Goal: Information Seeking & Learning: Find specific fact

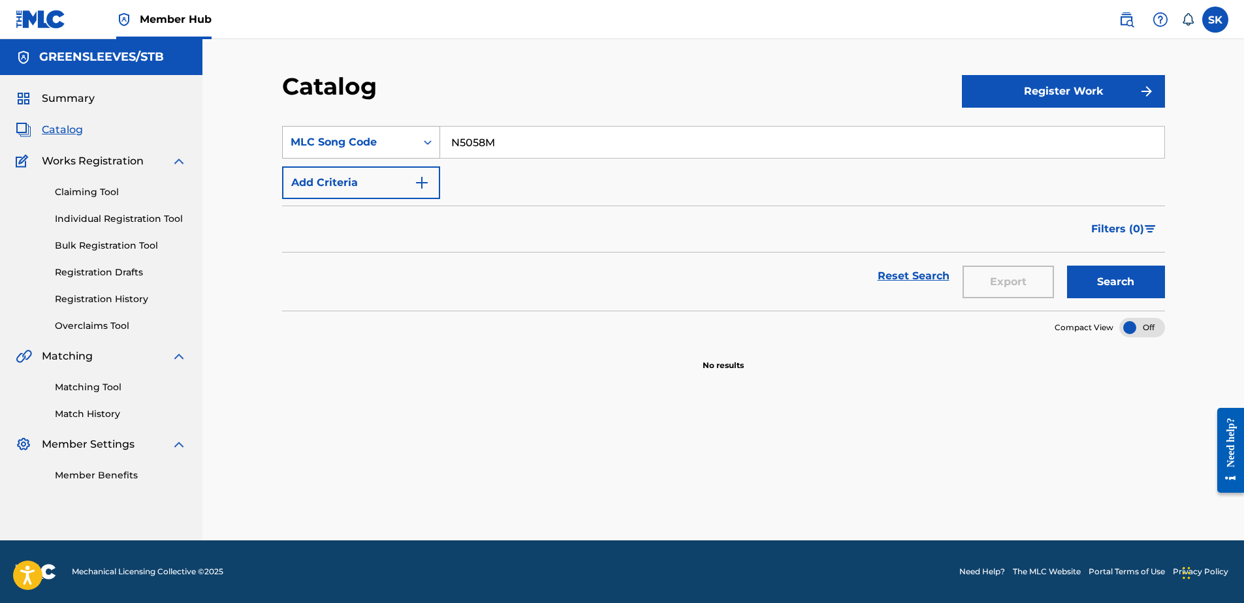
drag, startPoint x: 505, startPoint y: 138, endPoint x: 350, endPoint y: 129, distance: 155.7
click at [350, 129] on div "SearchWithCriteria09c6828d-b758-4173-ad6e-ba01b62ef86e MLC Song Code N5058M" at bounding box center [723, 142] width 883 height 33
click at [656, 144] on input "N5058M" at bounding box center [802, 142] width 724 height 31
drag, startPoint x: 618, startPoint y: 136, endPoint x: 338, endPoint y: 108, distance: 281.6
click at [338, 108] on div "Catalog Register Work SearchWithCriteria09c6828d-b758-4173-ad6e-ba01b62ef86e ML…" at bounding box center [723, 306] width 914 height 469
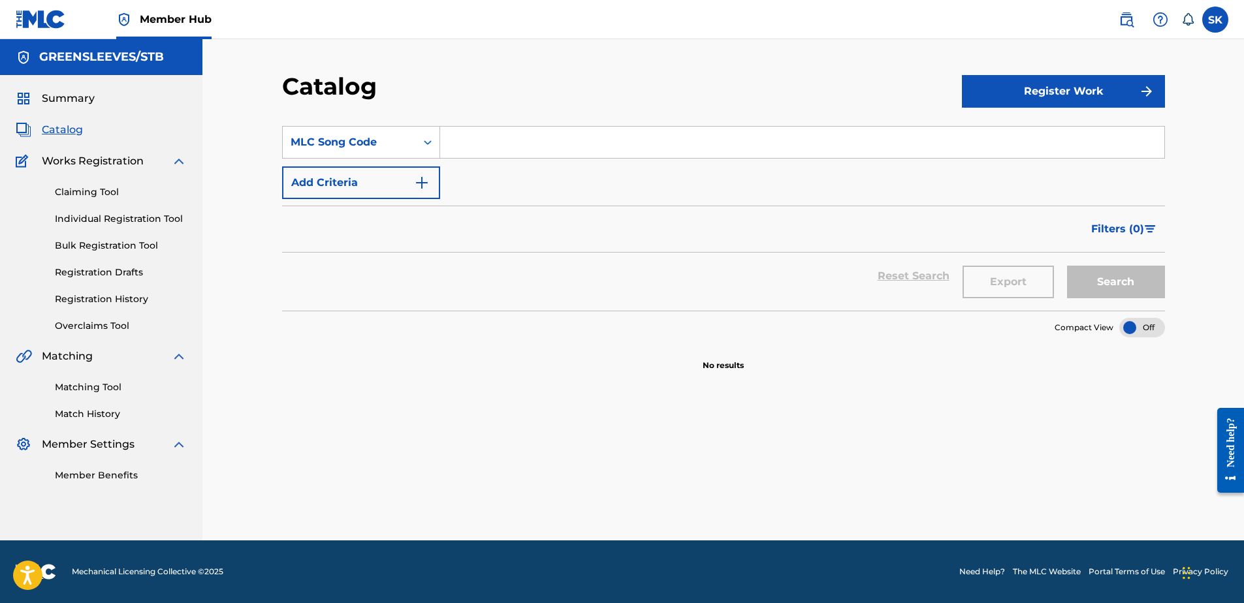
paste input "IV85T5"
type input "IV85T5"
click at [1096, 273] on button "Search" at bounding box center [1116, 282] width 98 height 33
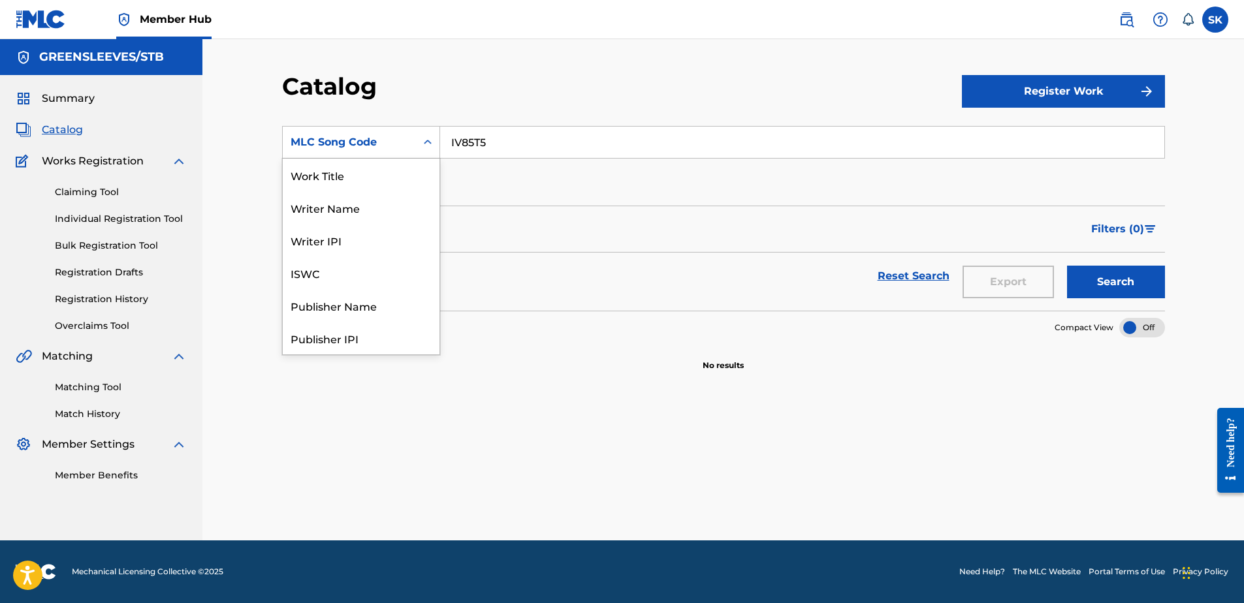
click at [417, 144] on div "Search Form" at bounding box center [428, 143] width 24 height 24
click at [355, 185] on div "Work Title" at bounding box center [361, 175] width 157 height 33
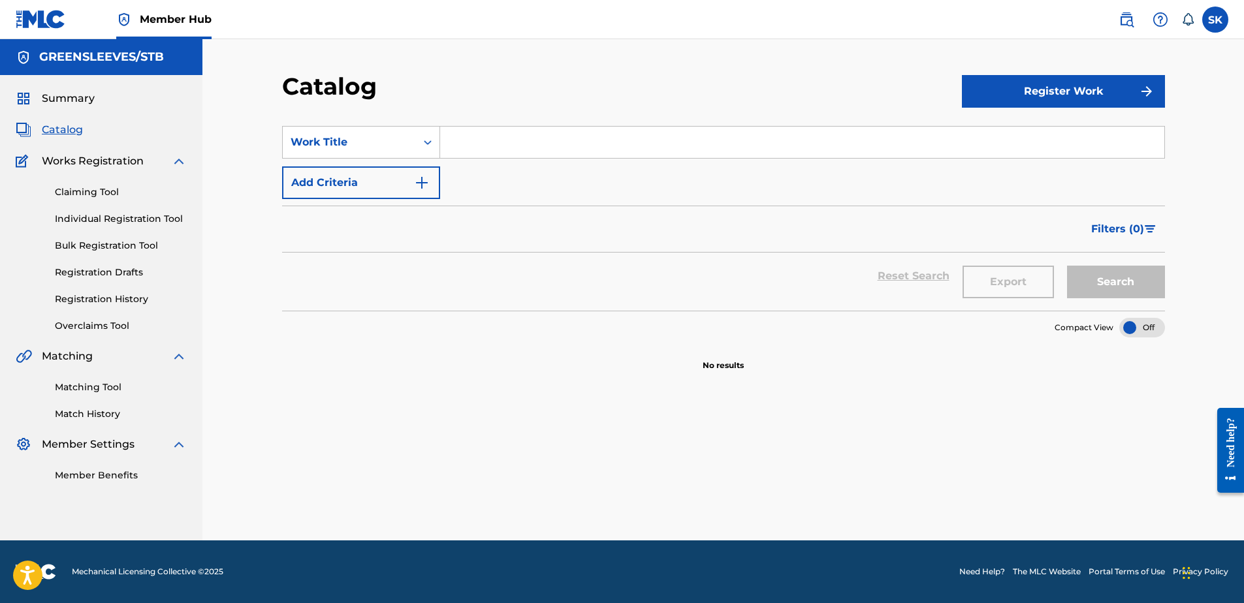
click at [56, 125] on span "Catalog" at bounding box center [62, 130] width 41 height 16
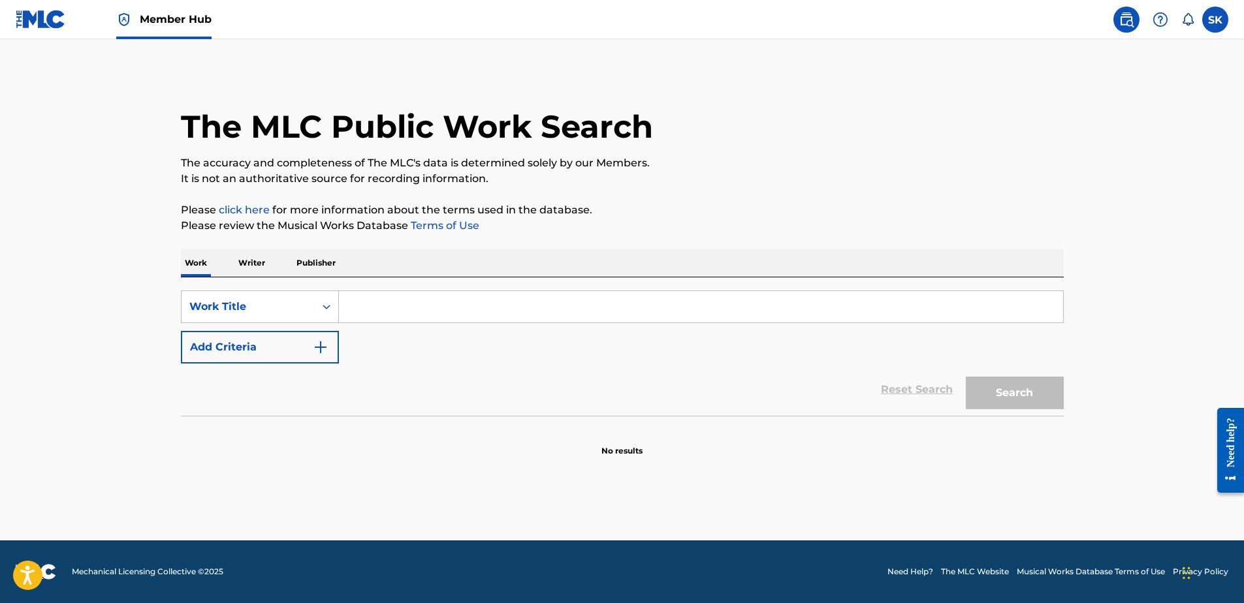
click at [673, 319] on input "Search Form" at bounding box center [701, 306] width 724 height 31
click at [329, 302] on icon "Search Form" at bounding box center [326, 306] width 13 height 13
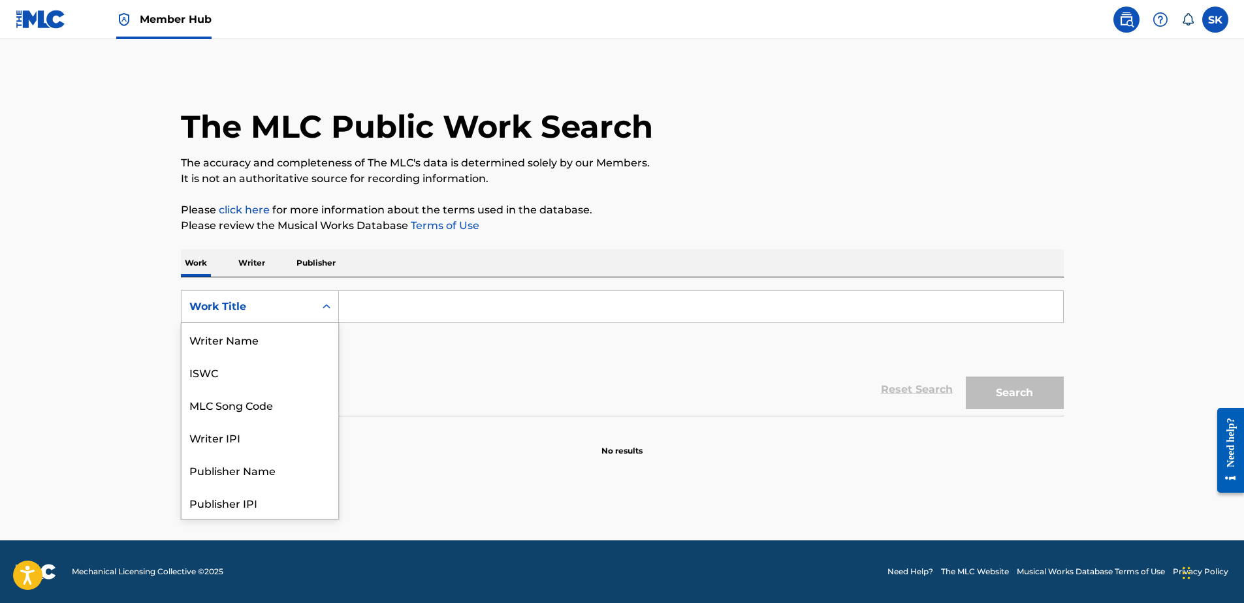
scroll to position [65, 0]
click at [300, 339] on div "MLC Song Code" at bounding box center [260, 339] width 157 height 33
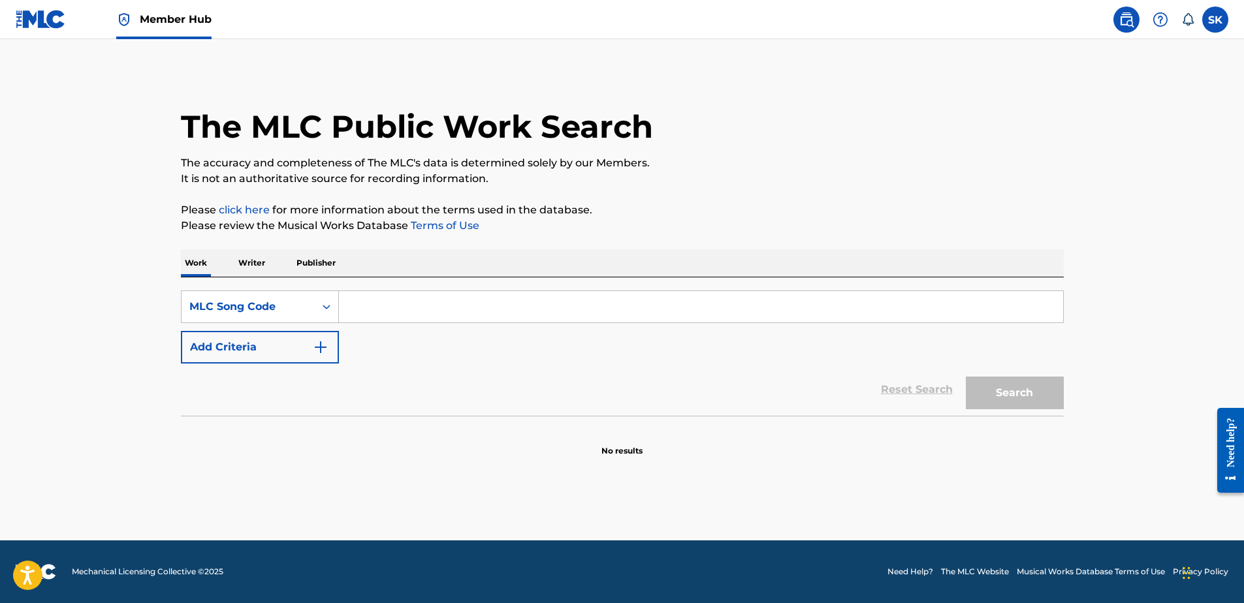
drag, startPoint x: 314, startPoint y: 328, endPoint x: 354, endPoint y: 307, distance: 45.0
click at [354, 307] on input "Search Form" at bounding box center [701, 306] width 724 height 31
paste input "IV85T5"
type input "IV85T5"
click at [981, 389] on button "Search" at bounding box center [1015, 393] width 98 height 33
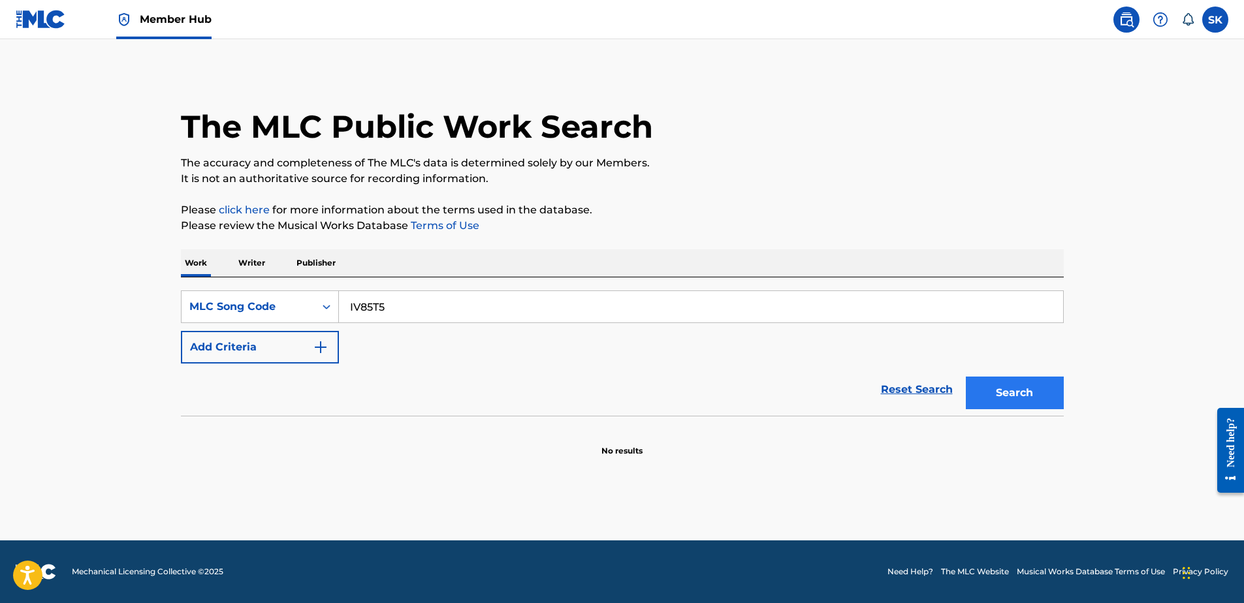
drag, startPoint x: 951, startPoint y: 394, endPoint x: 974, endPoint y: 380, distance: 26.7
click at [968, 384] on div "Reset Search Search" at bounding box center [622, 390] width 883 height 52
click at [975, 379] on button "Search" at bounding box center [1015, 393] width 98 height 33
click at [295, 283] on div "SearchWithCriteriae1e60641-5f09-489d-bf72-f3b9ff195ad1 MLC Song Code IV85T5 Add…" at bounding box center [622, 347] width 883 height 138
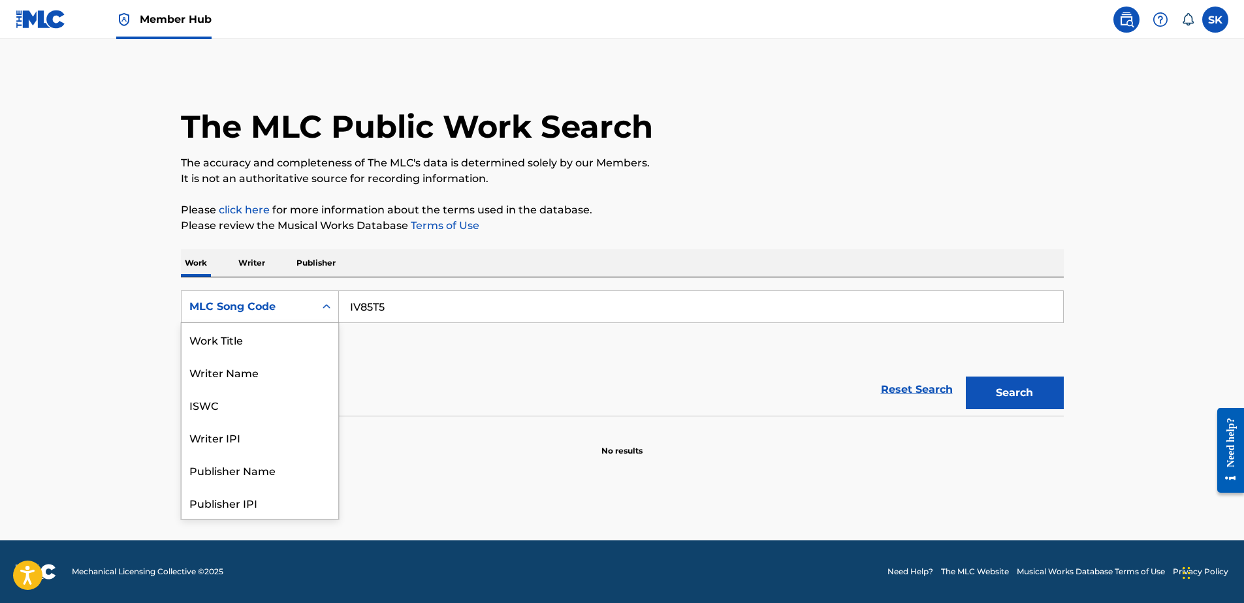
click at [283, 310] on div "MLC Song Code" at bounding box center [248, 307] width 118 height 16
drag, startPoint x: 264, startPoint y: 334, endPoint x: 285, endPoint y: 328, distance: 22.2
click at [266, 333] on div "Work Title" at bounding box center [260, 339] width 157 height 33
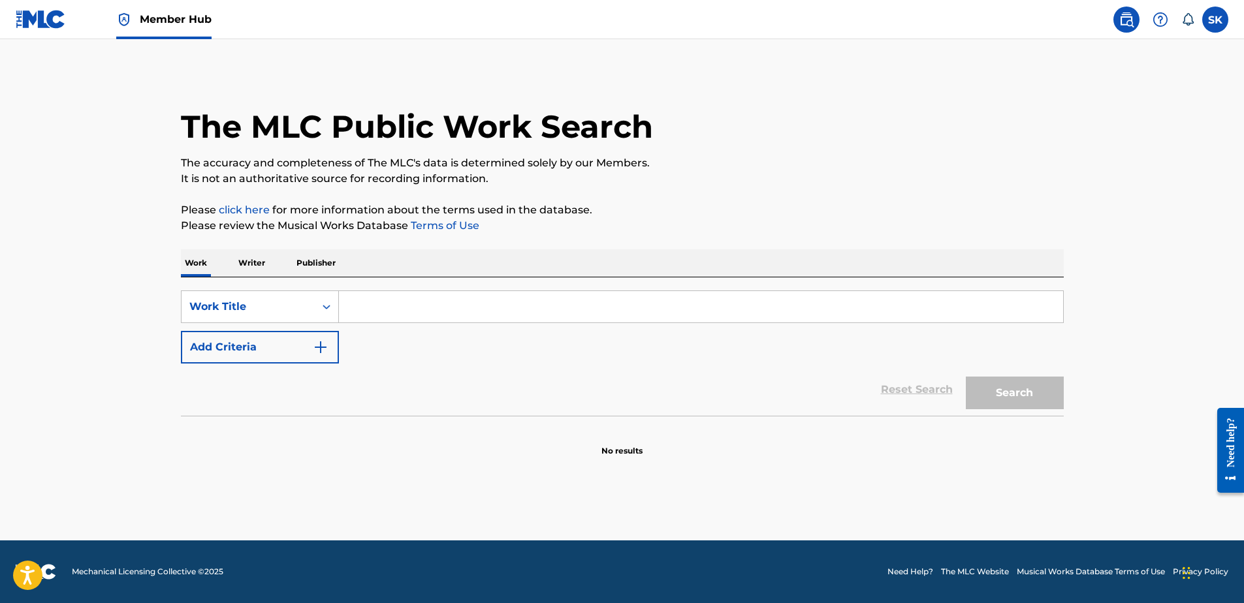
click at [404, 292] on input "Search Form" at bounding box center [701, 306] width 724 height 31
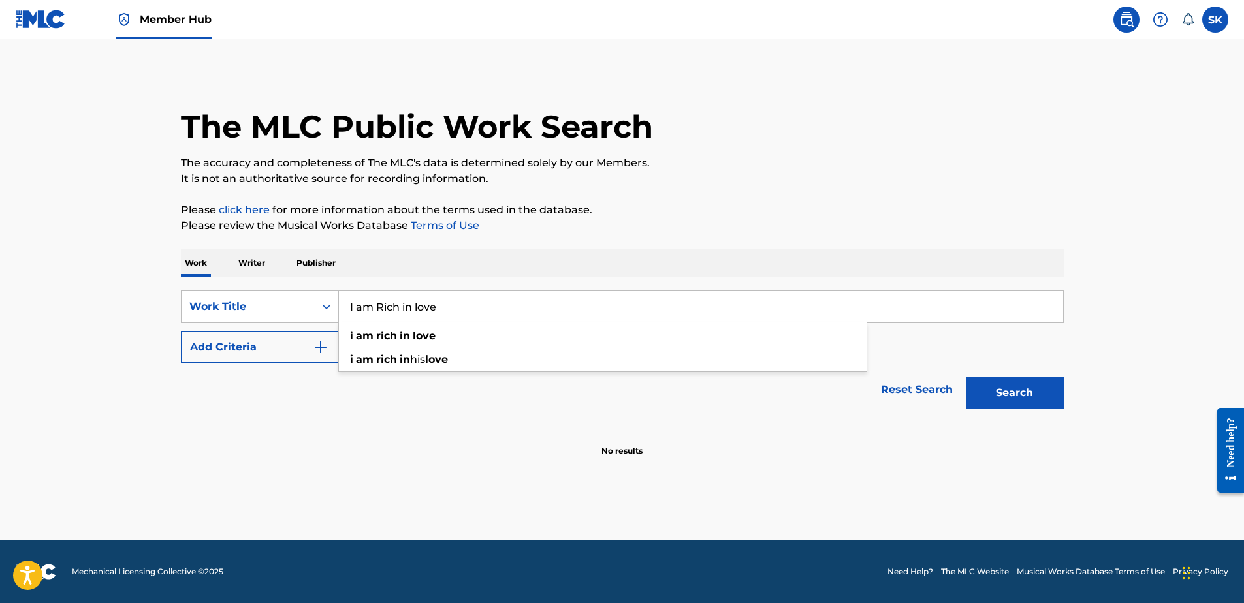
type input "I am Rich in love"
drag, startPoint x: 240, startPoint y: 426, endPoint x: 236, endPoint y: 373, distance: 53.7
click at [240, 426] on section "No results" at bounding box center [622, 440] width 883 height 34
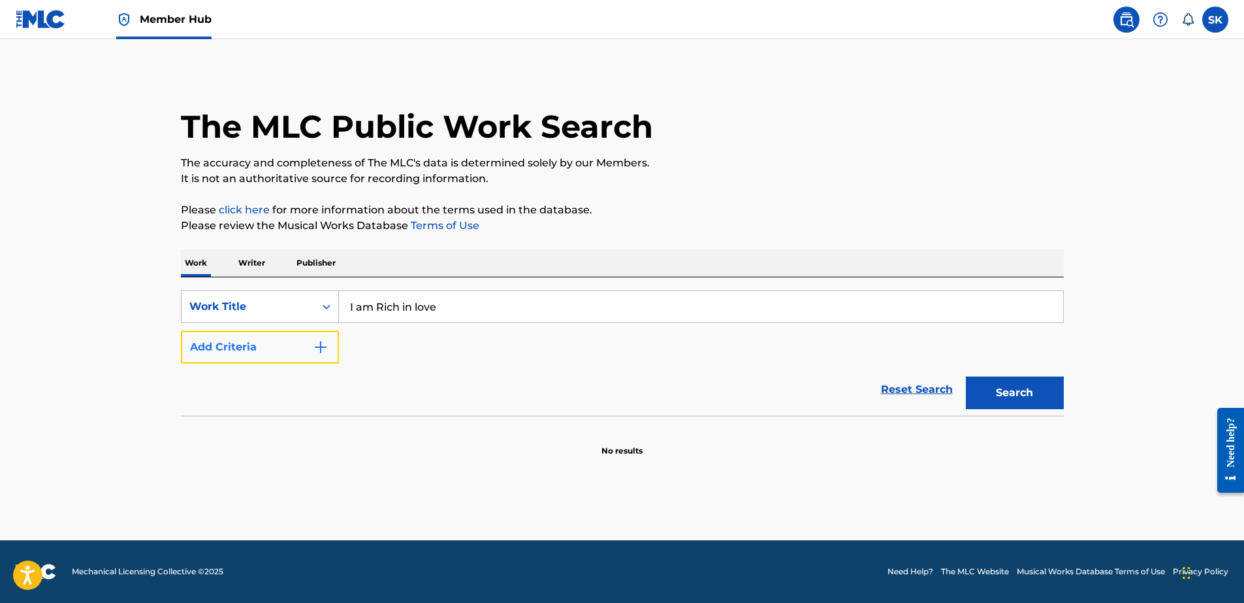
click at [242, 345] on button "Add Criteria" at bounding box center [260, 347] width 158 height 33
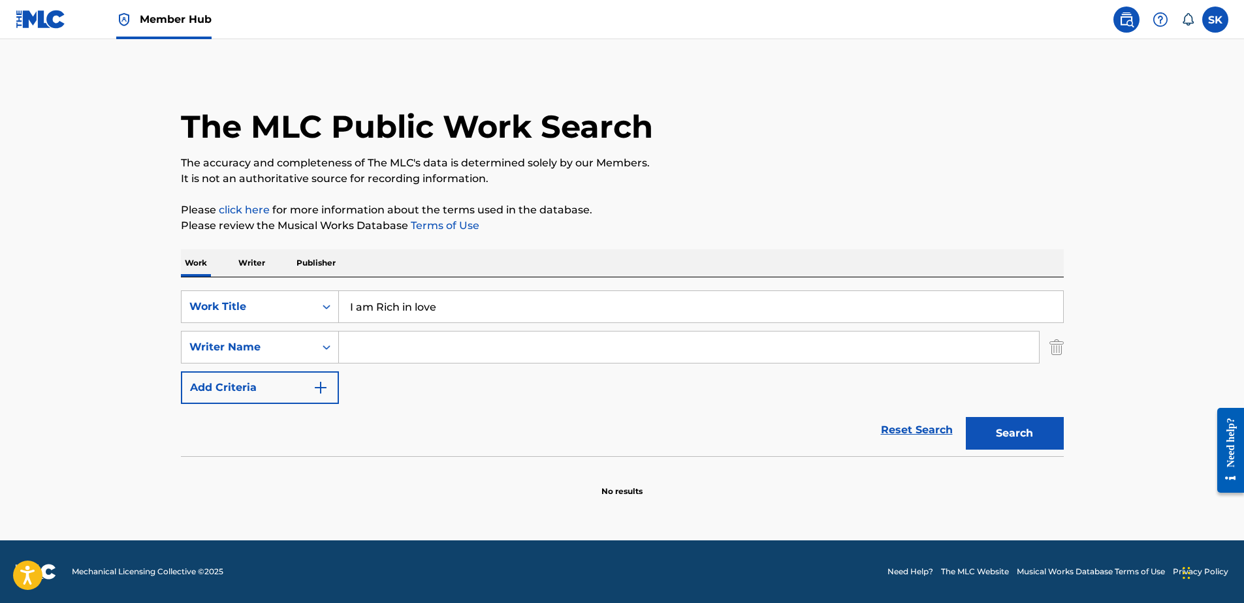
drag, startPoint x: 406, startPoint y: 363, endPoint x: 406, endPoint y: 356, distance: 7.2
click at [406, 358] on div "Search Form" at bounding box center [689, 347] width 701 height 33
click at [406, 355] on input "Search Form" at bounding box center [689, 347] width 700 height 31
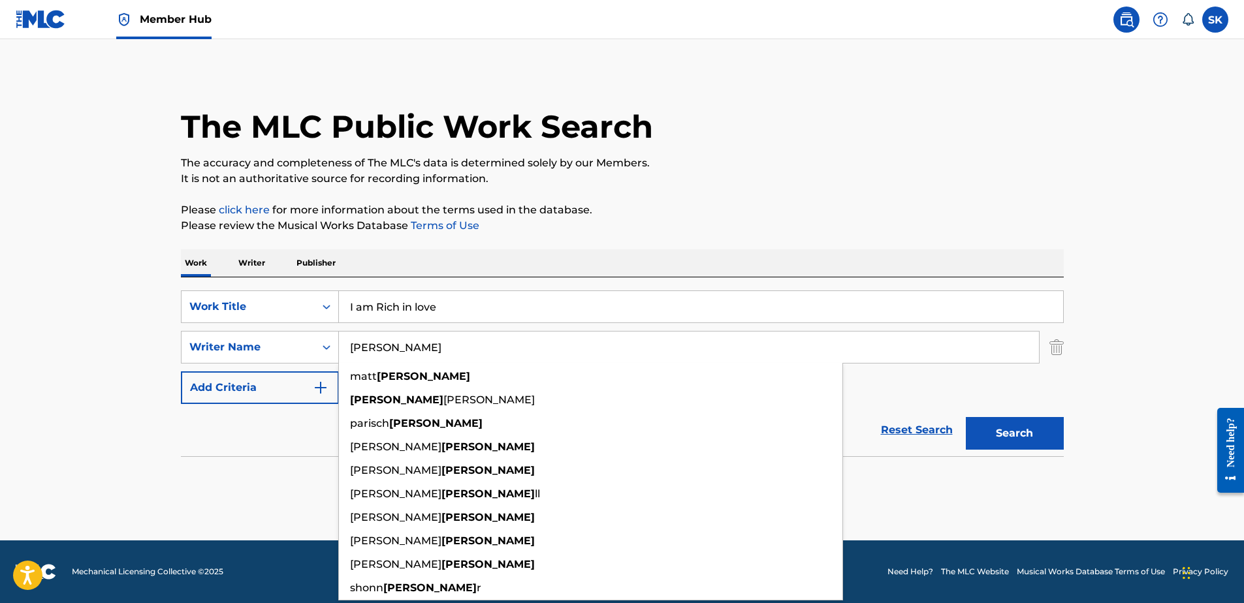
type input "[PERSON_NAME]"
click at [966, 417] on button "Search" at bounding box center [1015, 433] width 98 height 33
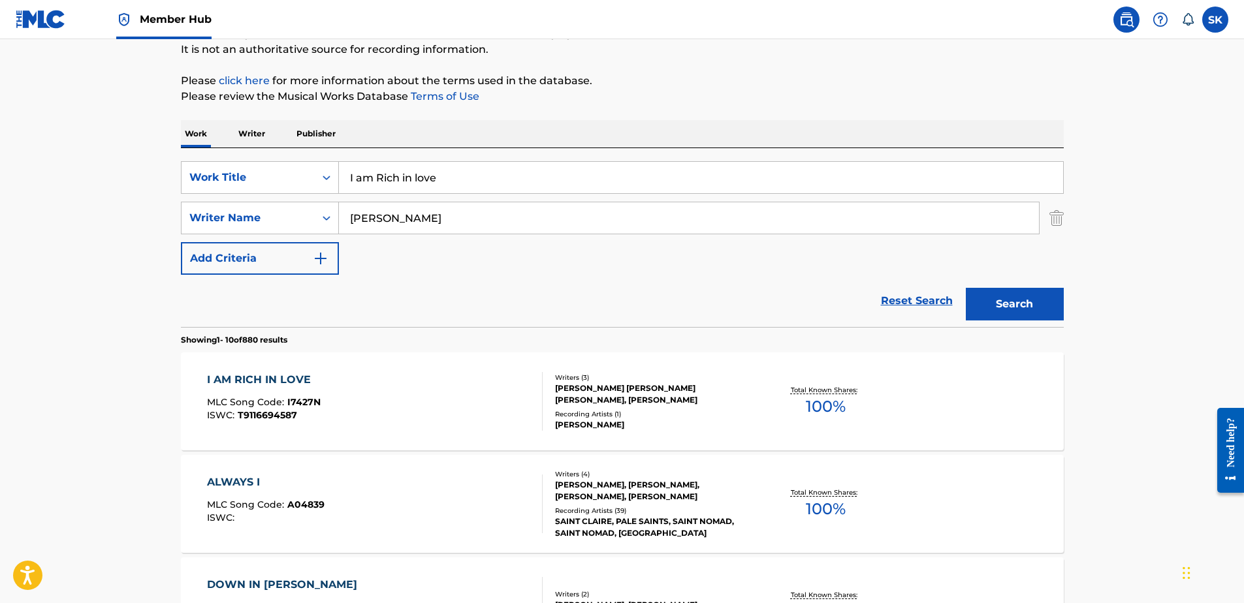
scroll to position [131, 0]
click at [520, 413] on div "I AM RICH IN LOVE MLC Song Code : I7427N ISWC : T9116694587" at bounding box center [375, 400] width 336 height 59
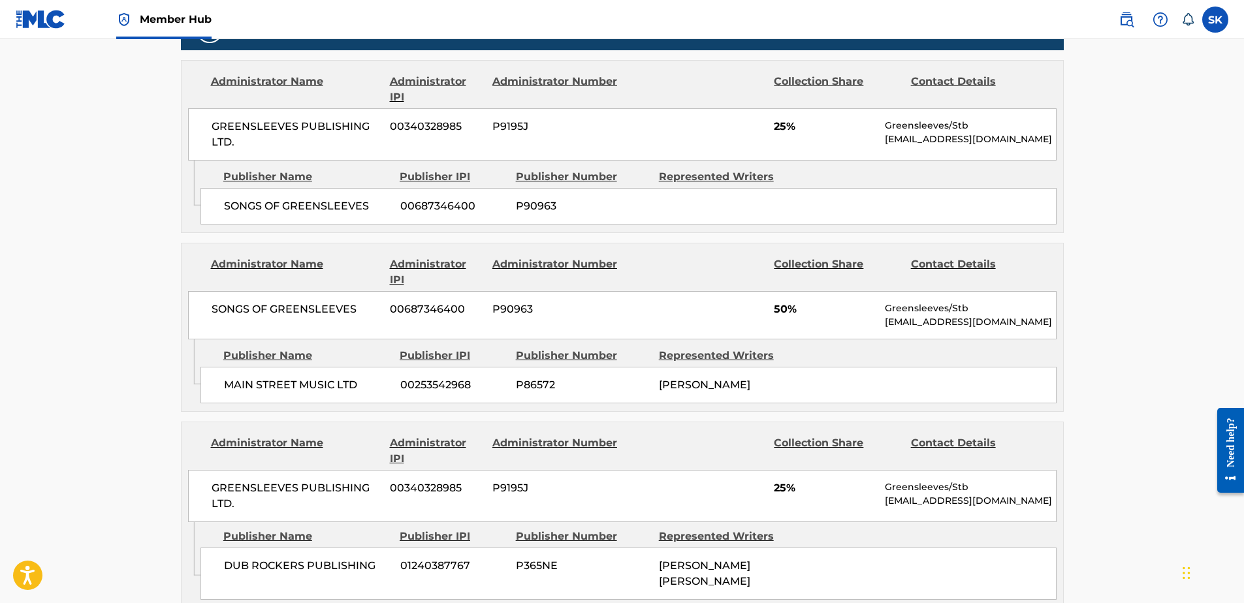
scroll to position [653, 0]
